Goal: Book appointment/travel/reservation

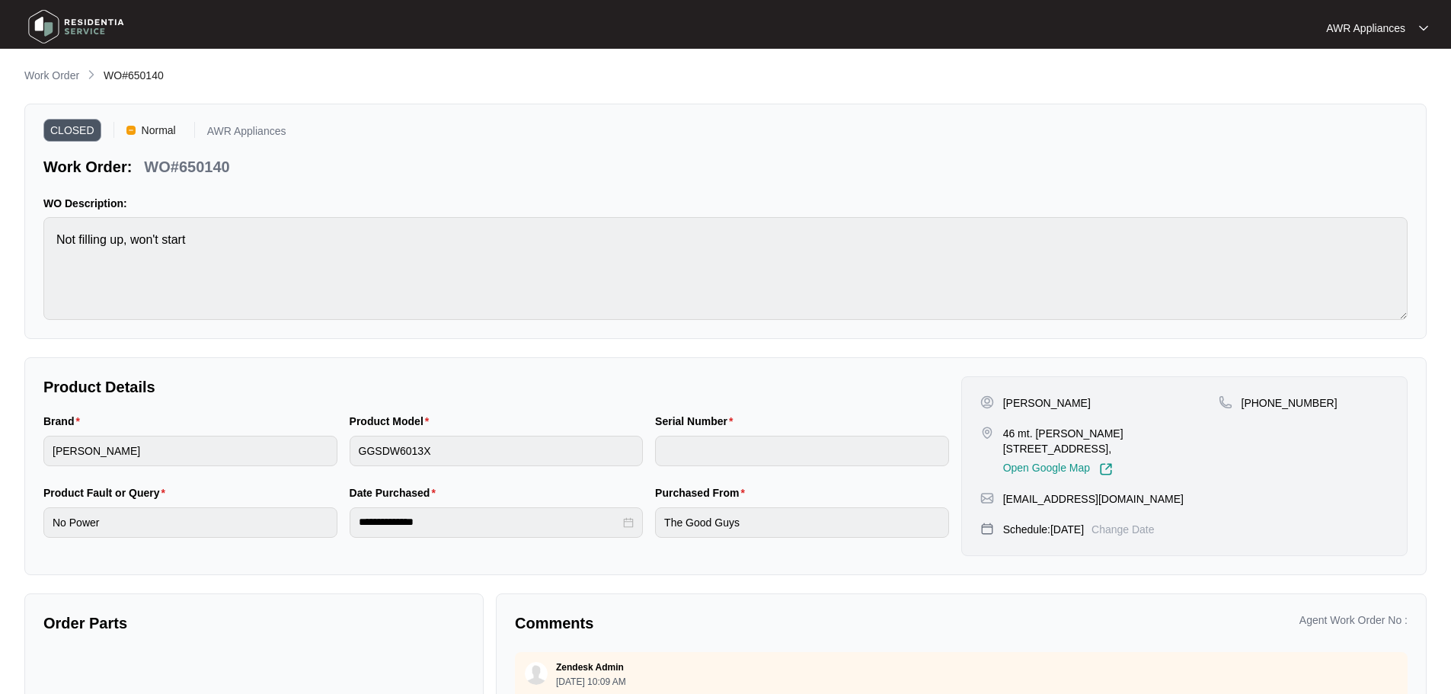
click at [29, 15] on img at bounding box center [76, 27] width 107 height 46
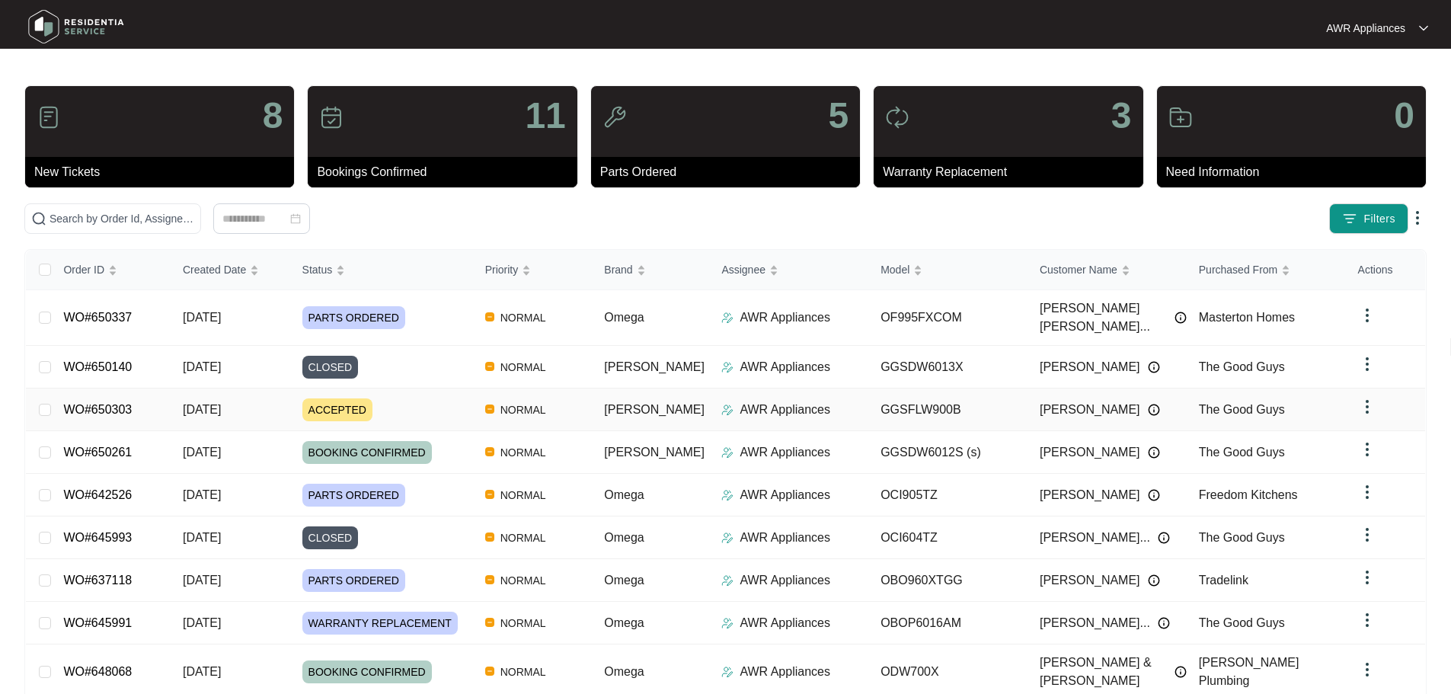
click at [221, 403] on span "[DATE]" at bounding box center [202, 409] width 38 height 13
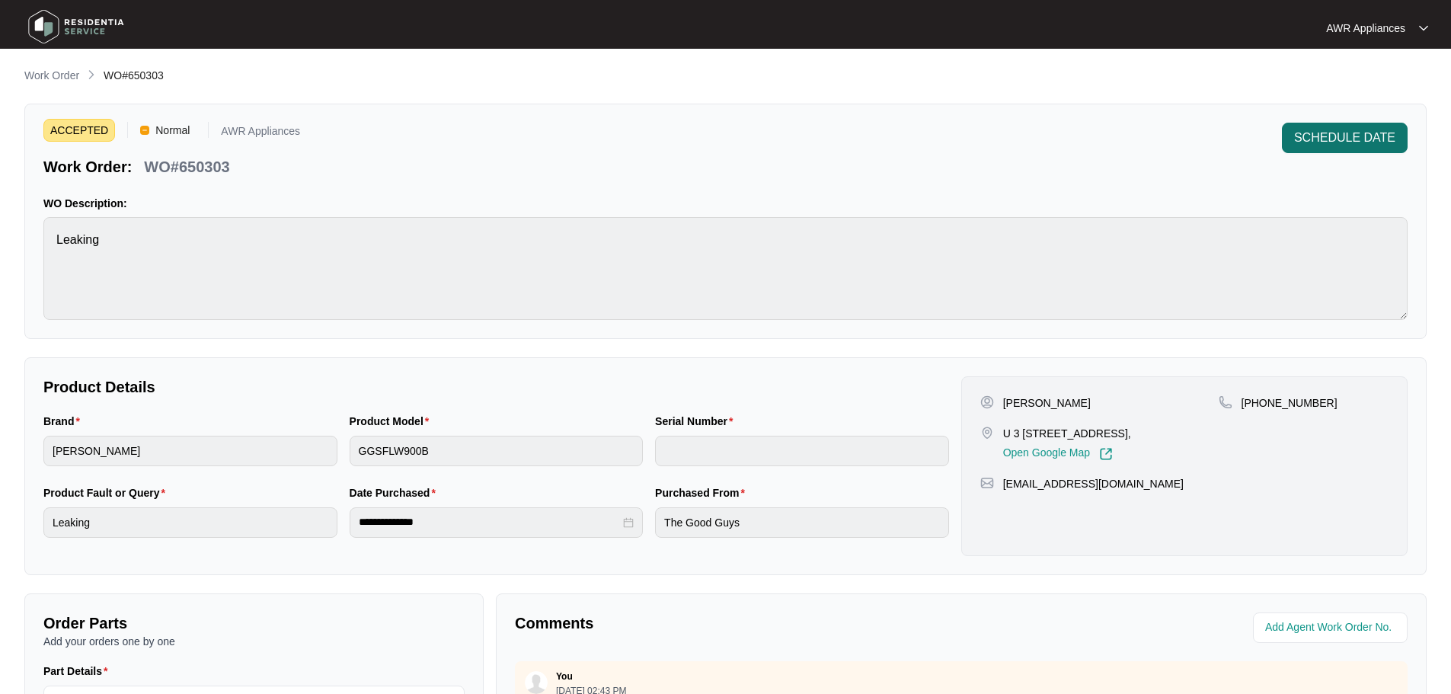
click at [1325, 136] on span "SCHEDULE DATE" at bounding box center [1344, 138] width 101 height 18
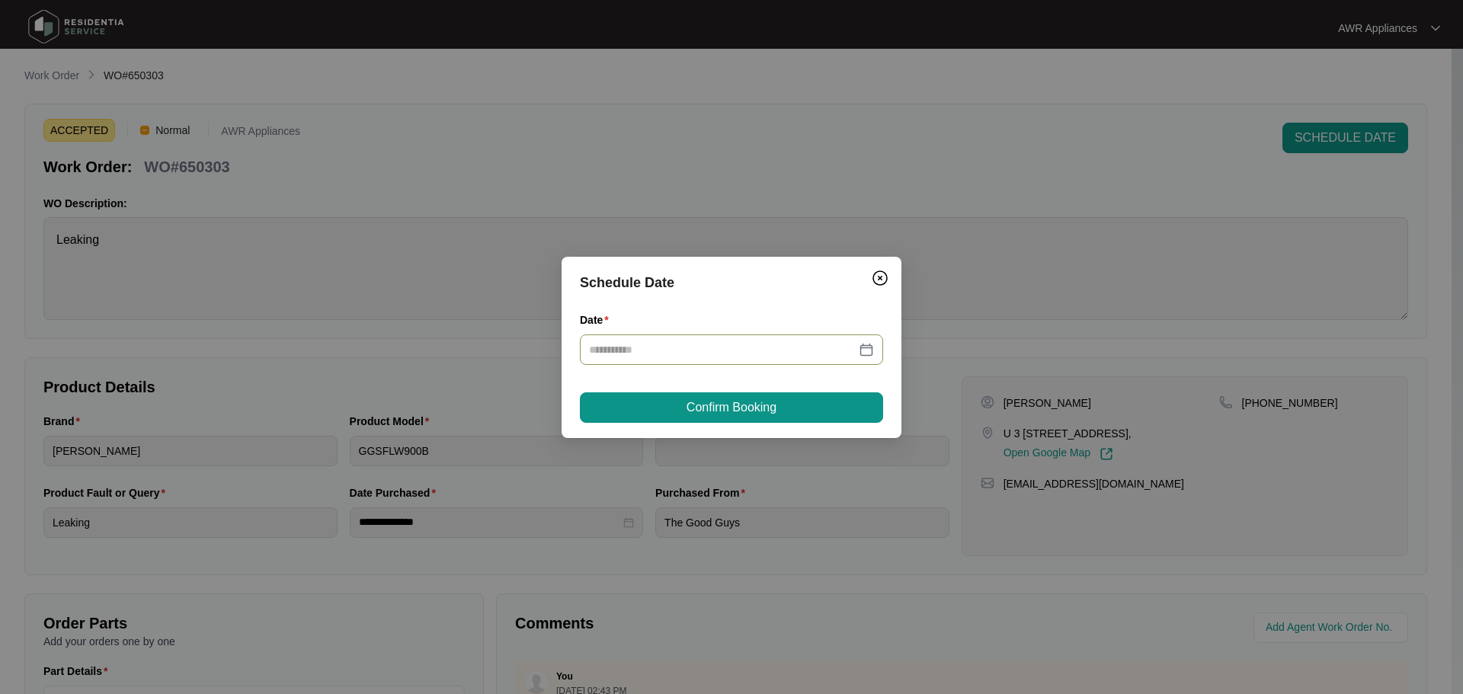
click at [782, 357] on input "Date" at bounding box center [722, 349] width 267 height 17
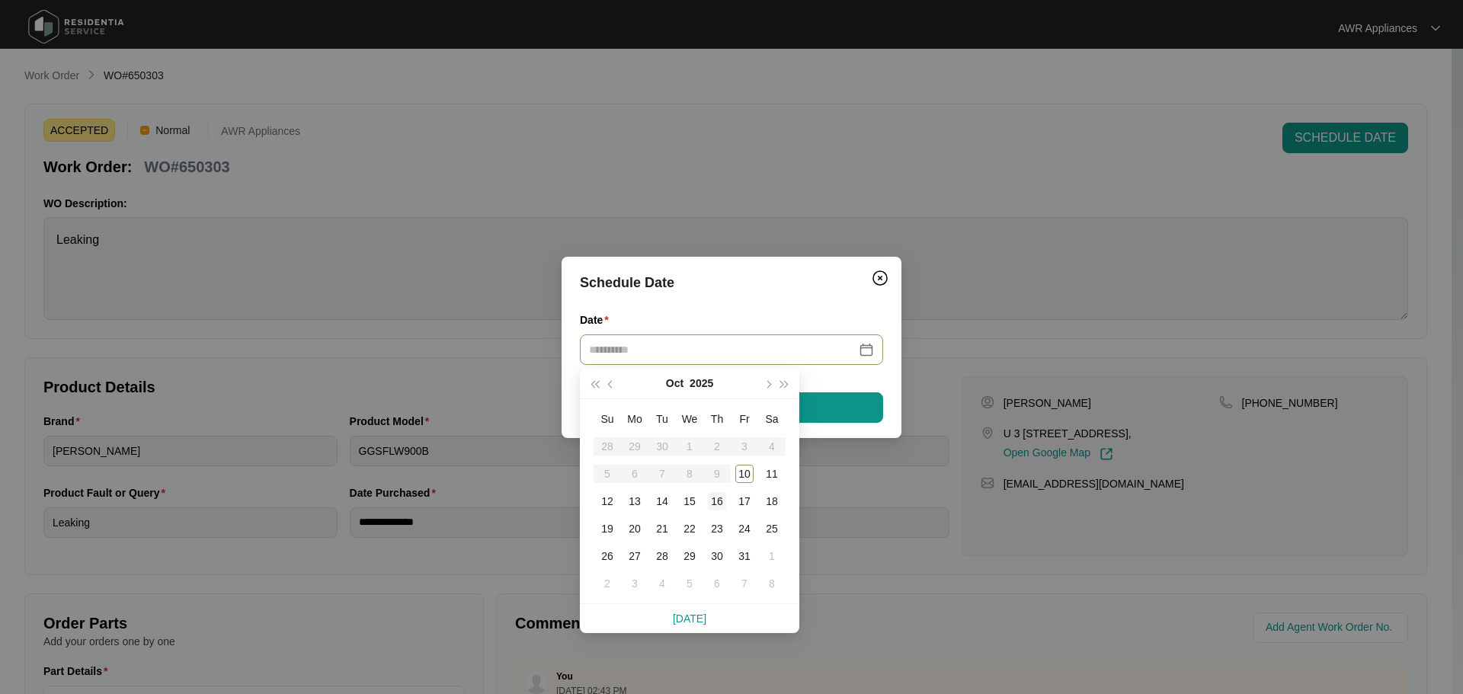
click at [718, 501] on div "16" at bounding box center [717, 501] width 18 height 18
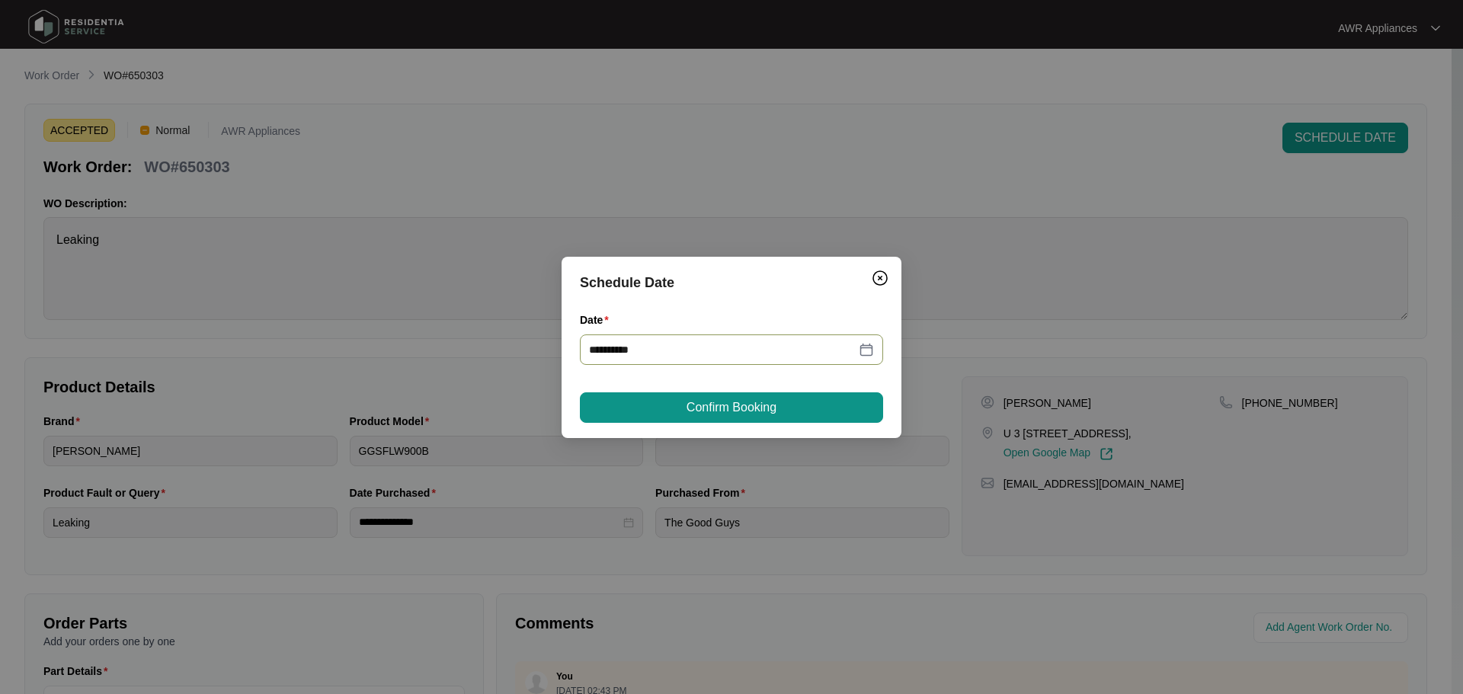
type input "**********"
click at [728, 405] on span "Confirm Booking" at bounding box center [731, 407] width 90 height 18
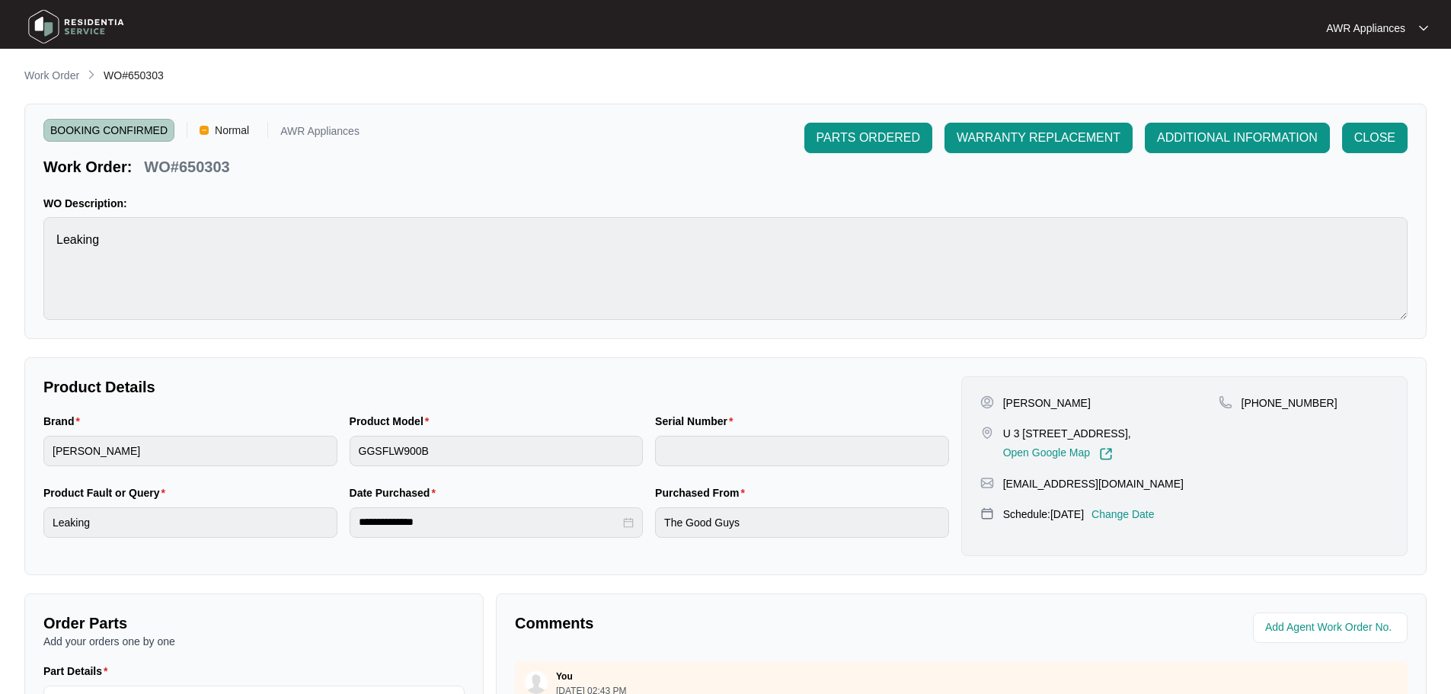
click at [46, 27] on img at bounding box center [76, 27] width 107 height 46
